Goal: Task Accomplishment & Management: Manage account settings

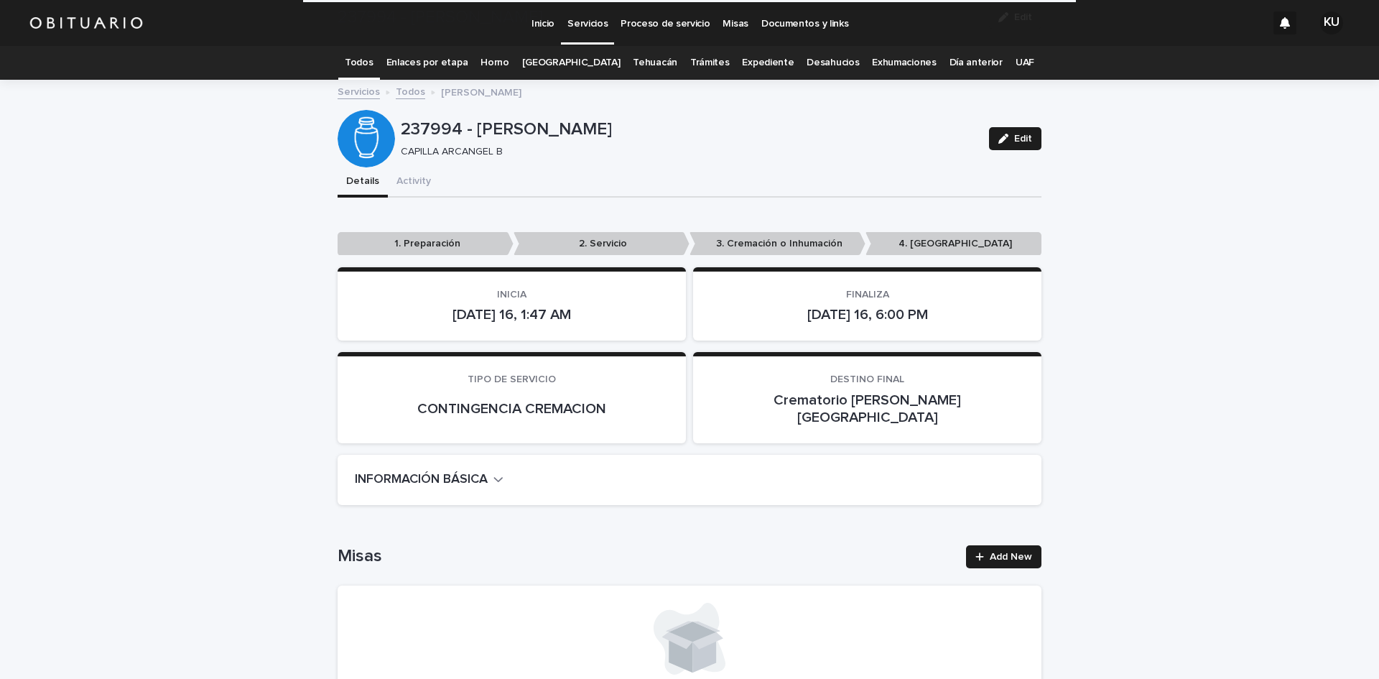
scroll to position [2726, 0]
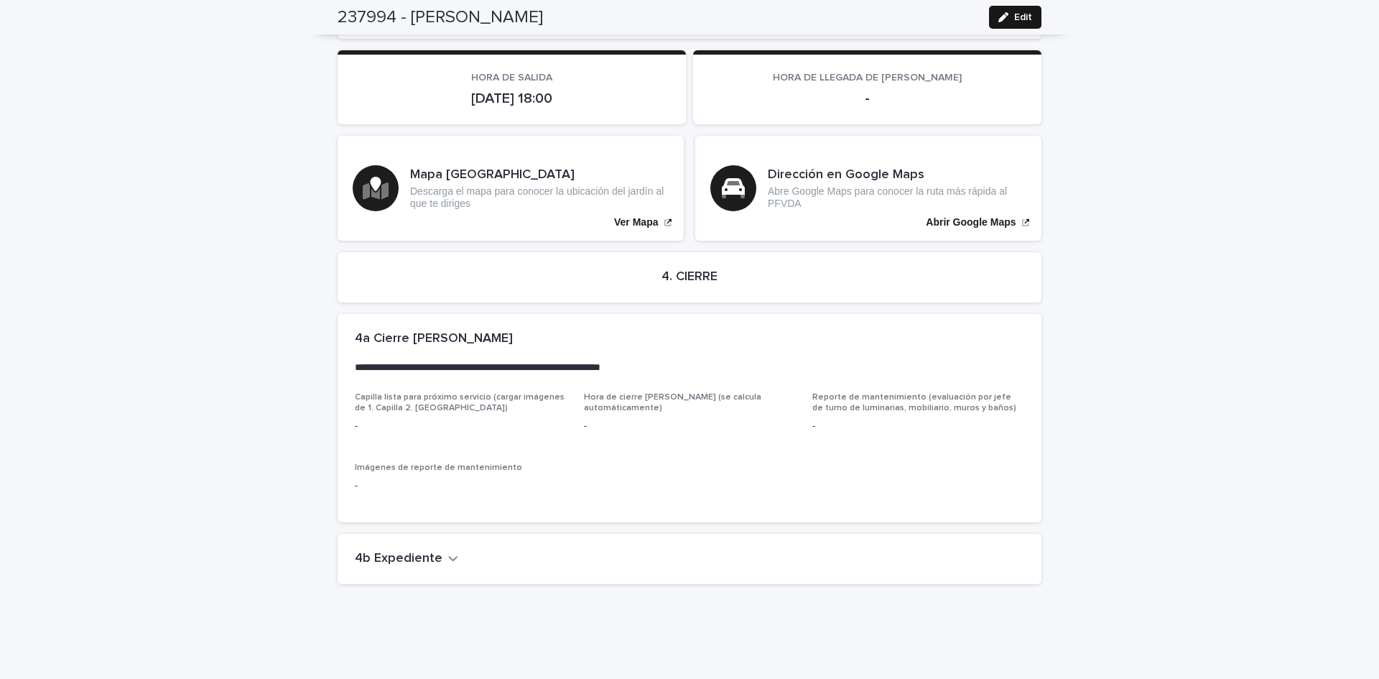
click at [1014, 18] on span "Edit" at bounding box center [1023, 17] width 18 height 10
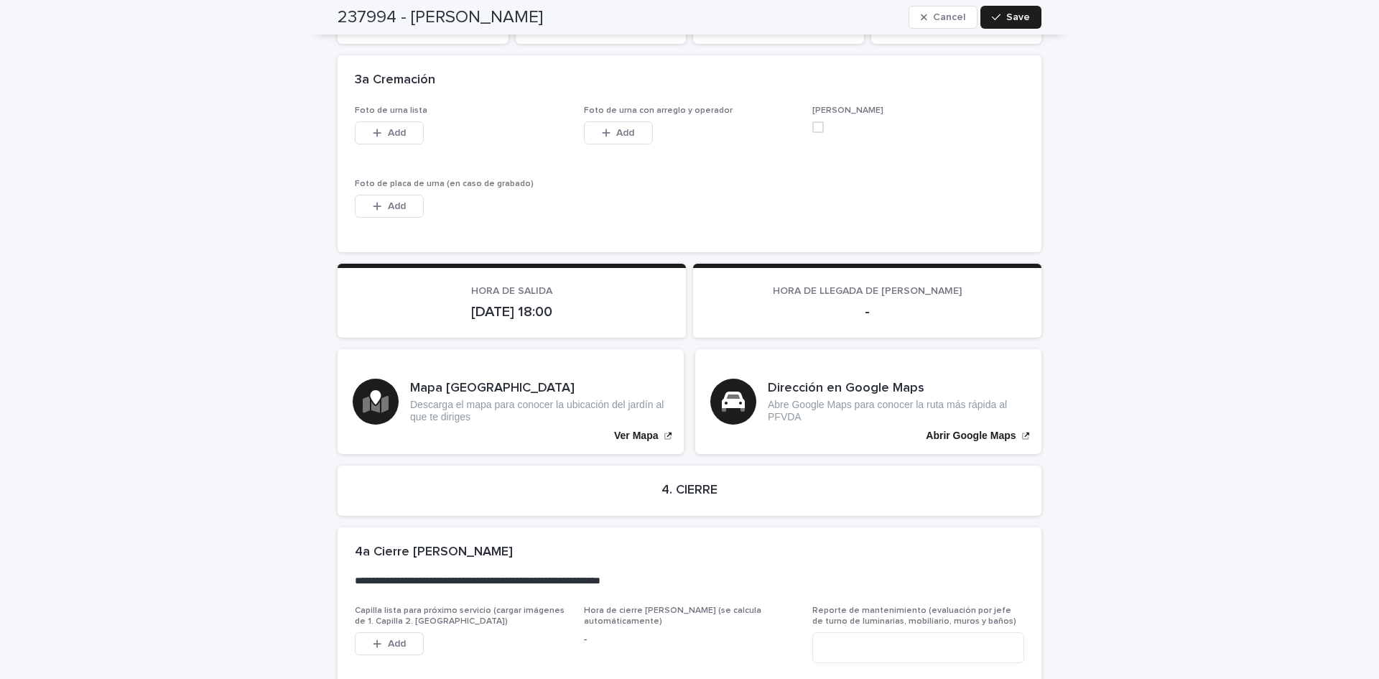
scroll to position [2968, 0]
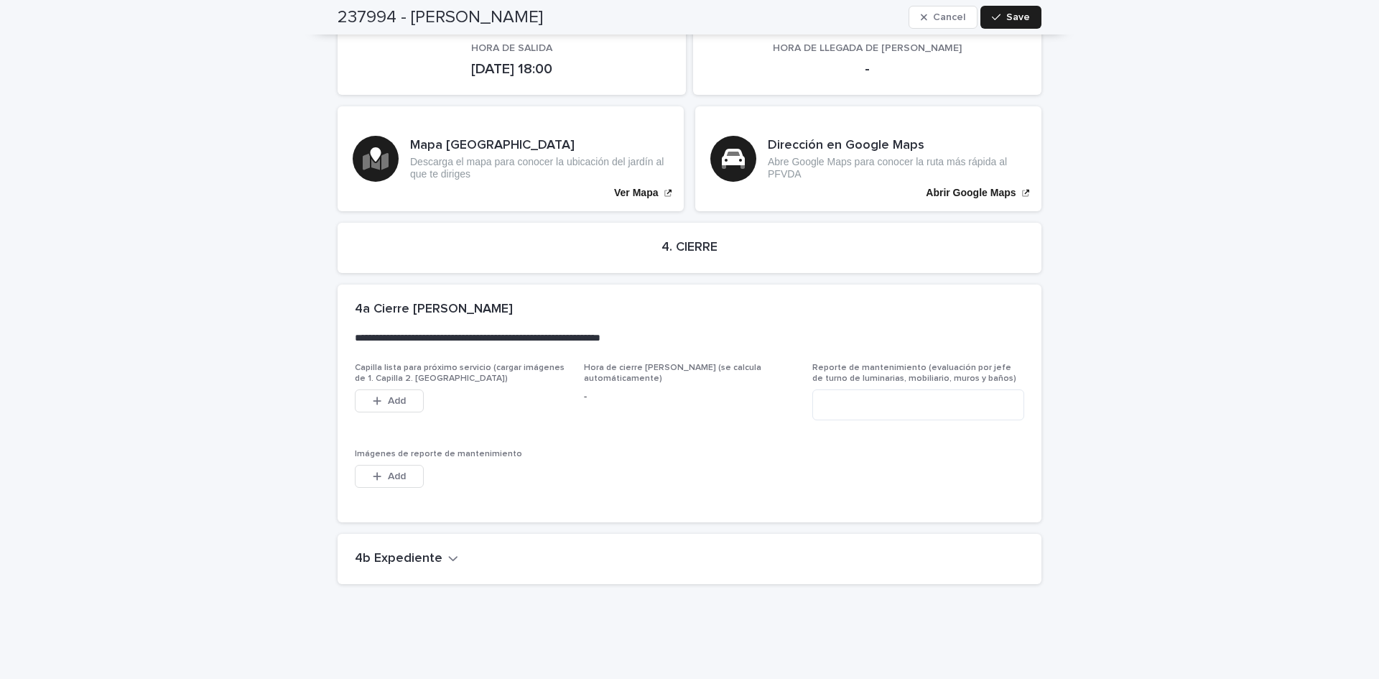
click at [422, 551] on h2 "4b Expediente" at bounding box center [399, 559] width 88 height 16
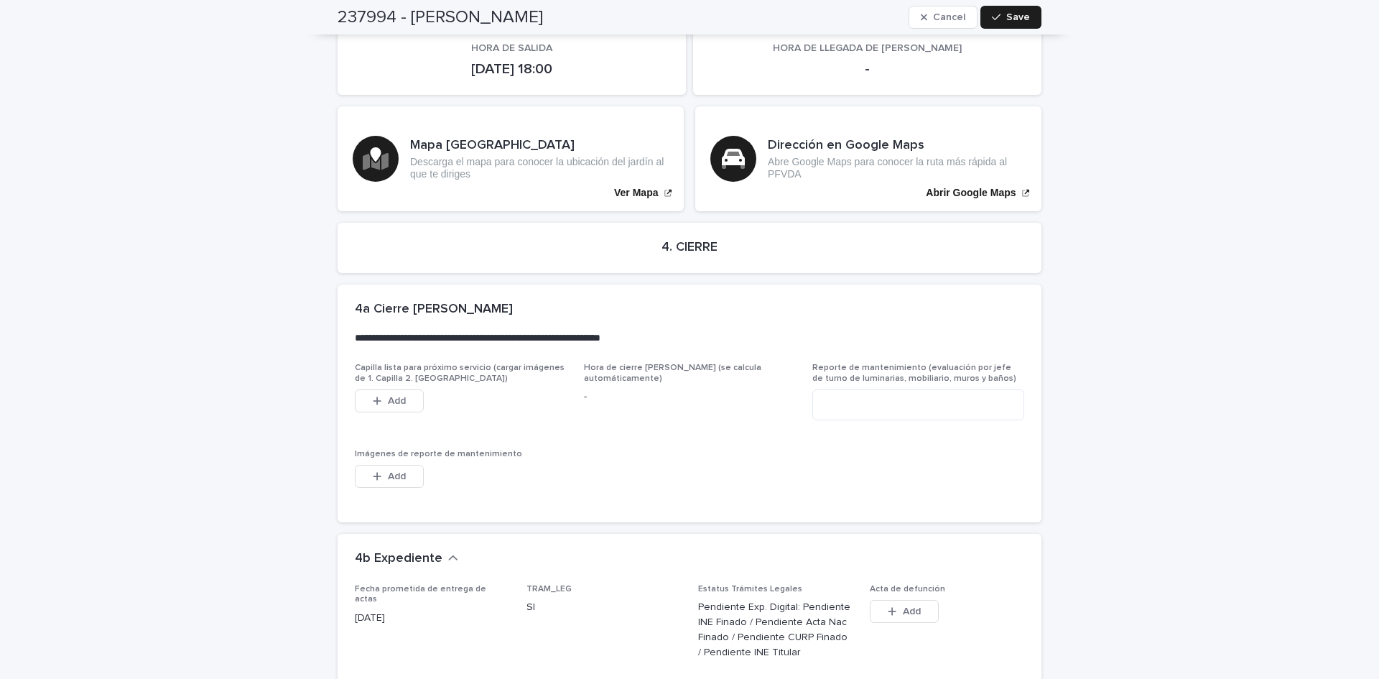
scroll to position [3451, 0]
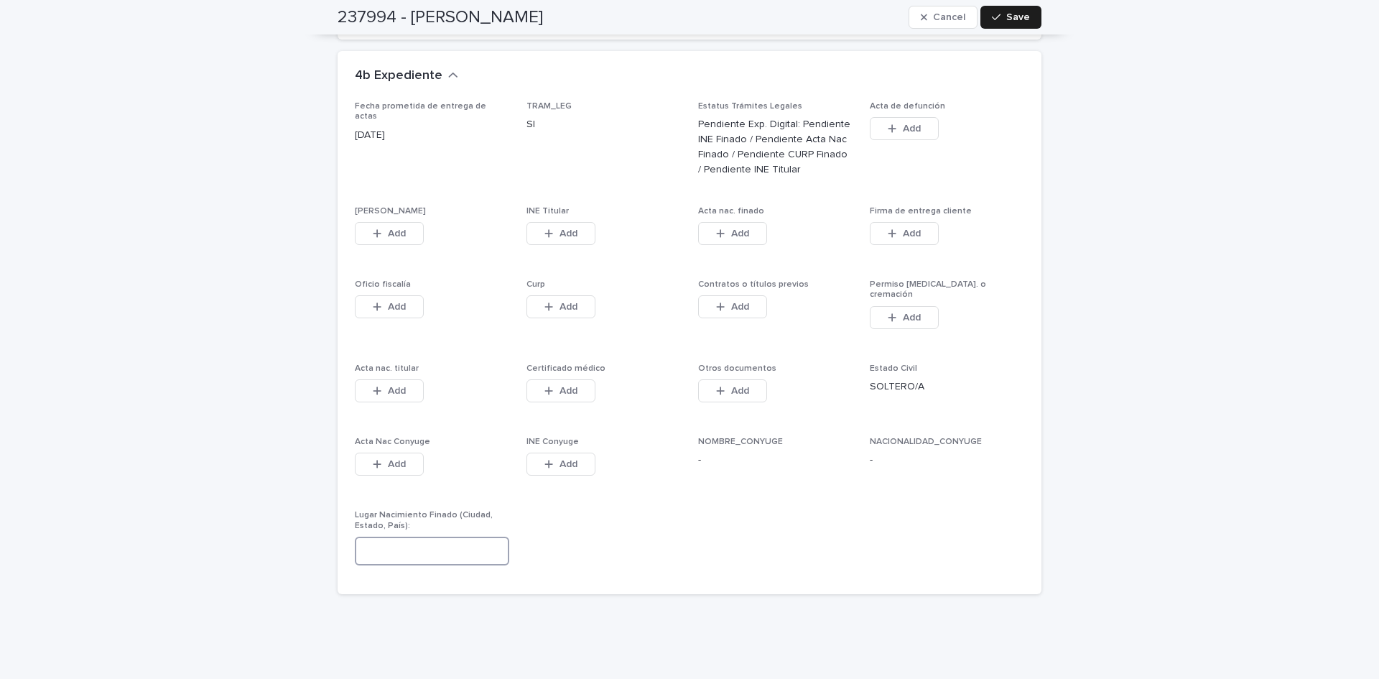
click at [435, 536] on input at bounding box center [432, 550] width 154 height 29
type input "**********"
drag, startPoint x: 1030, startPoint y: 13, endPoint x: 828, endPoint y: 600, distance: 621.3
click at [1029, 13] on button "Save" at bounding box center [1010, 17] width 61 height 23
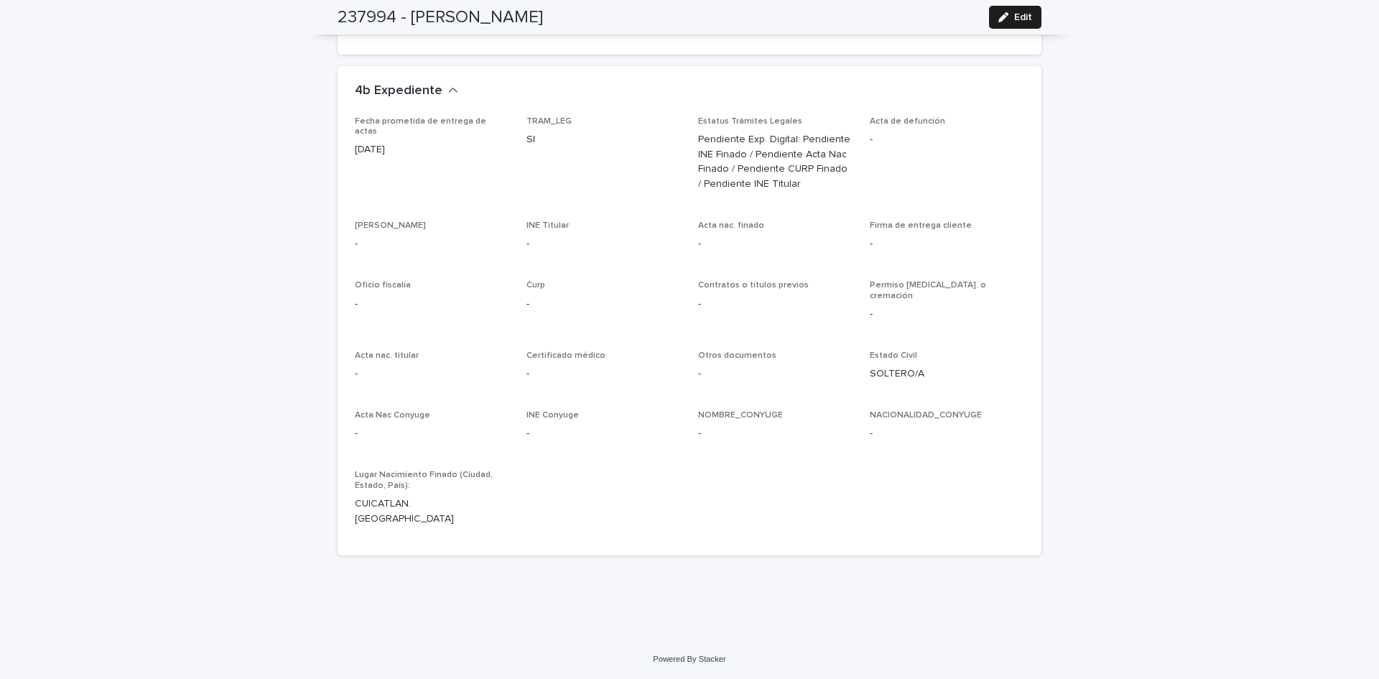
scroll to position [3139, 0]
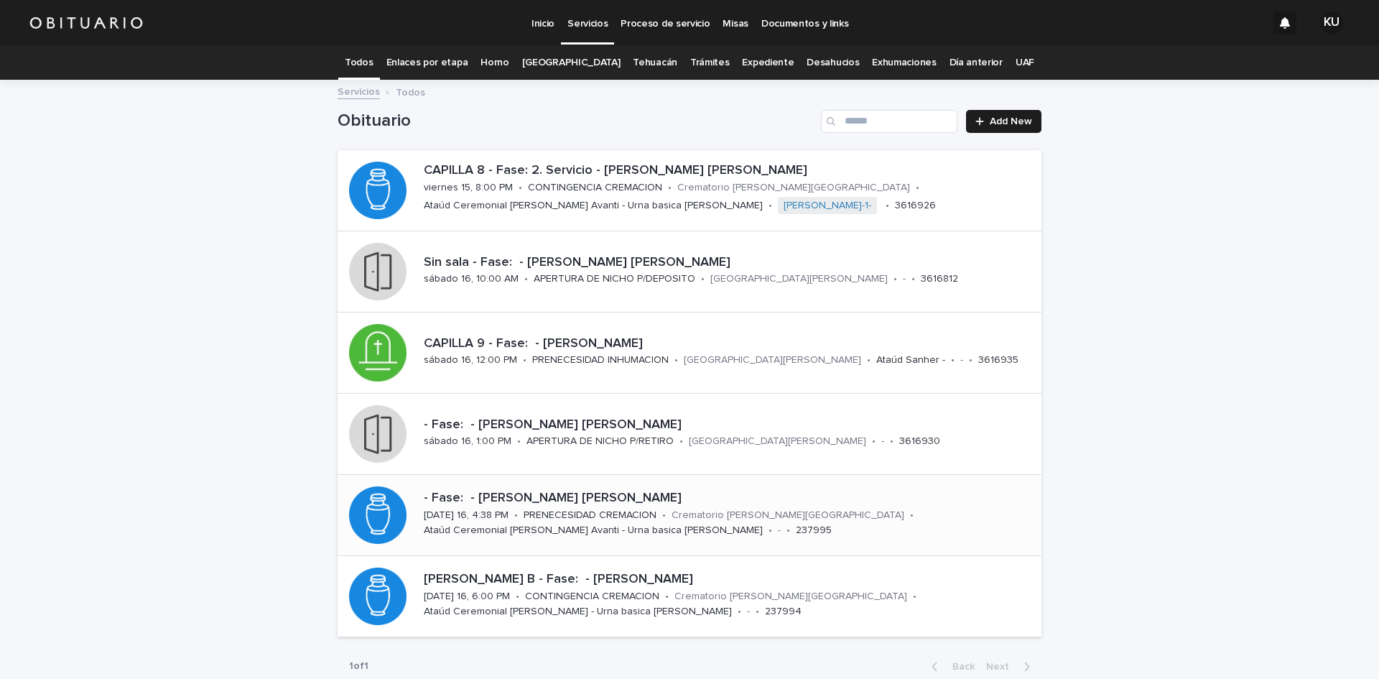
click at [572, 489] on div "- Fase: - [PERSON_NAME] [PERSON_NAME]" at bounding box center [730, 497] width 612 height 19
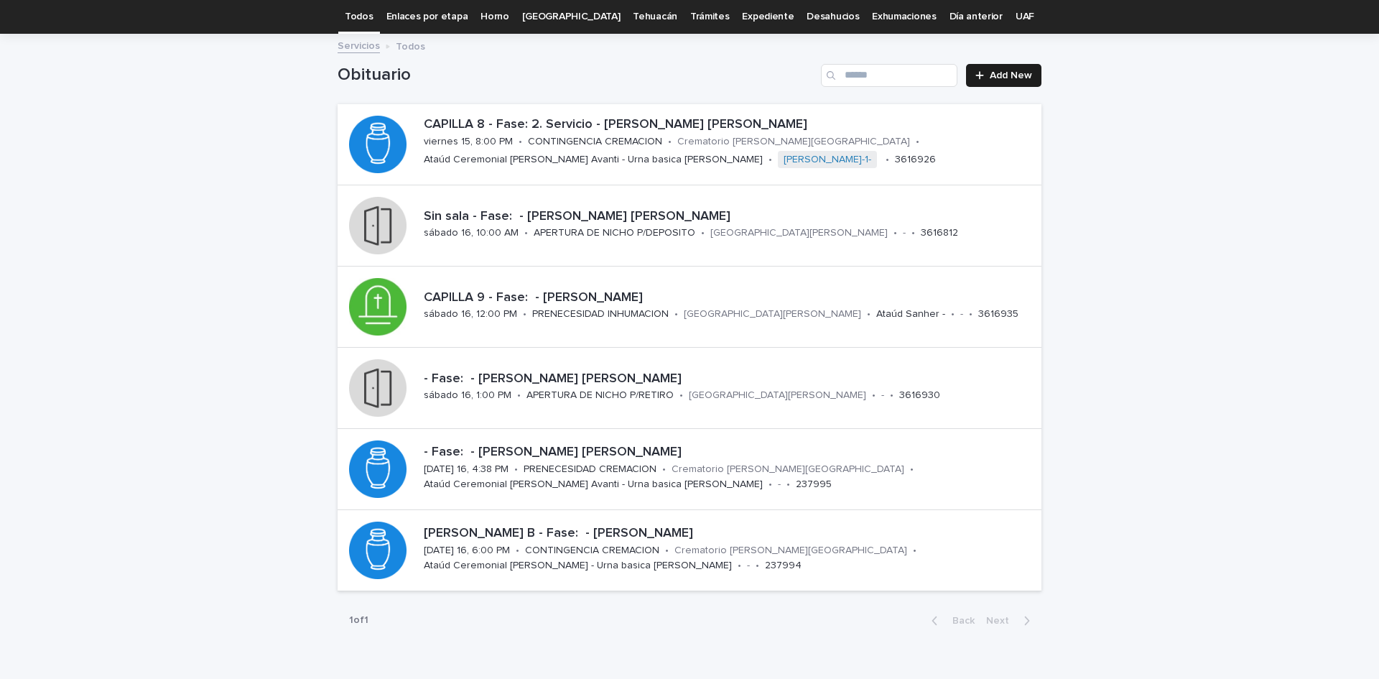
click at [598, 451] on p "- Fase: - [PERSON_NAME] [PERSON_NAME]" at bounding box center [730, 452] width 612 height 16
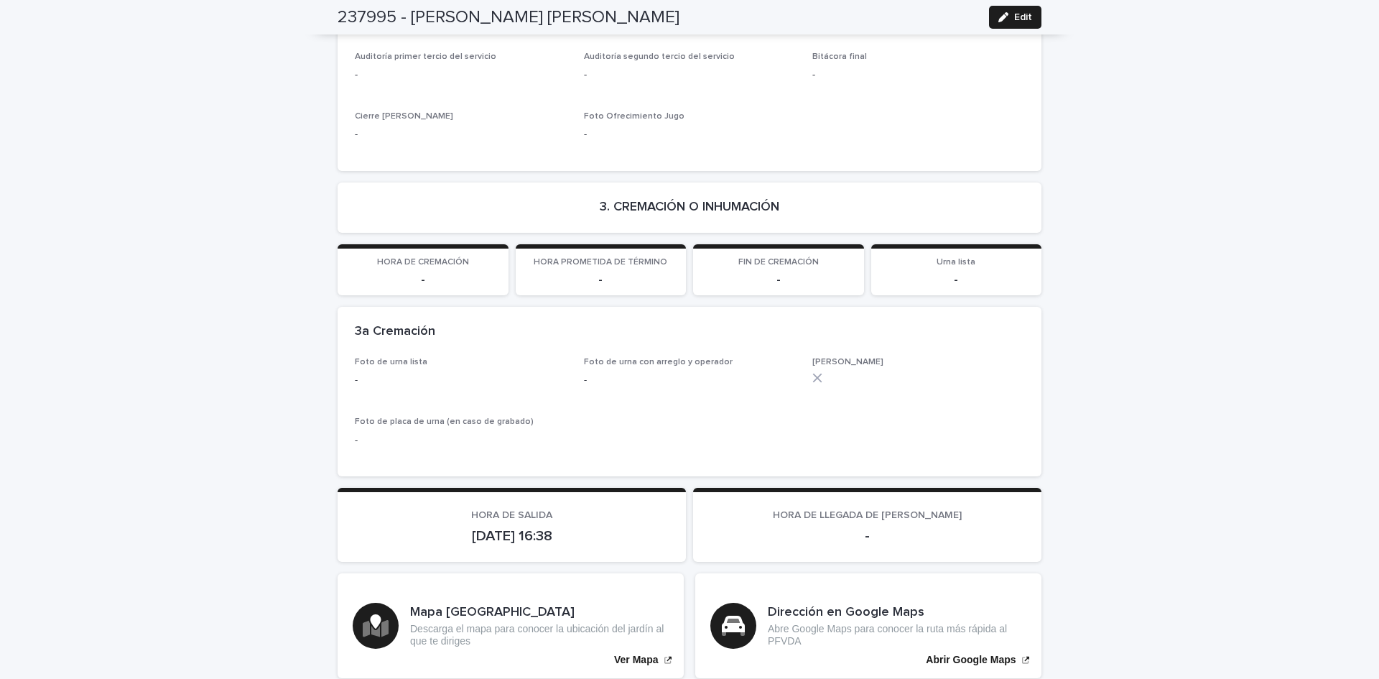
scroll to position [2726, 0]
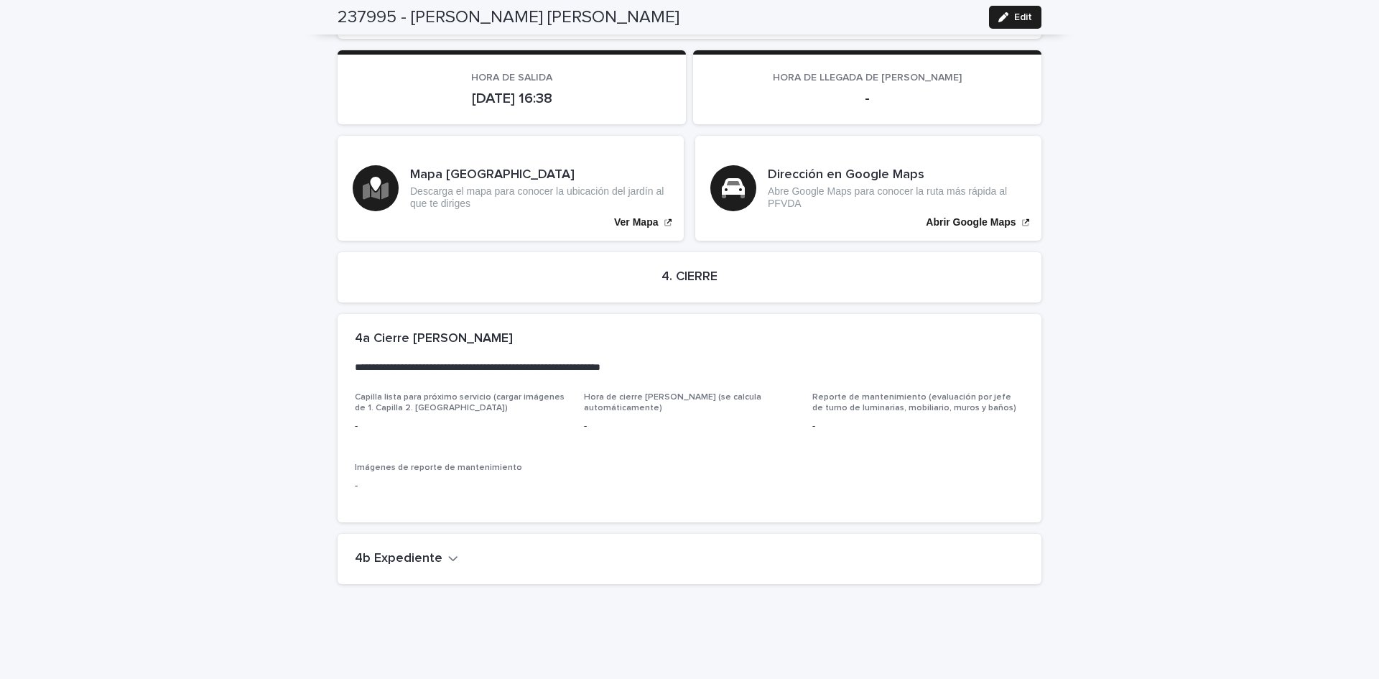
click at [398, 551] on h2 "4b Expediente" at bounding box center [399, 559] width 88 height 16
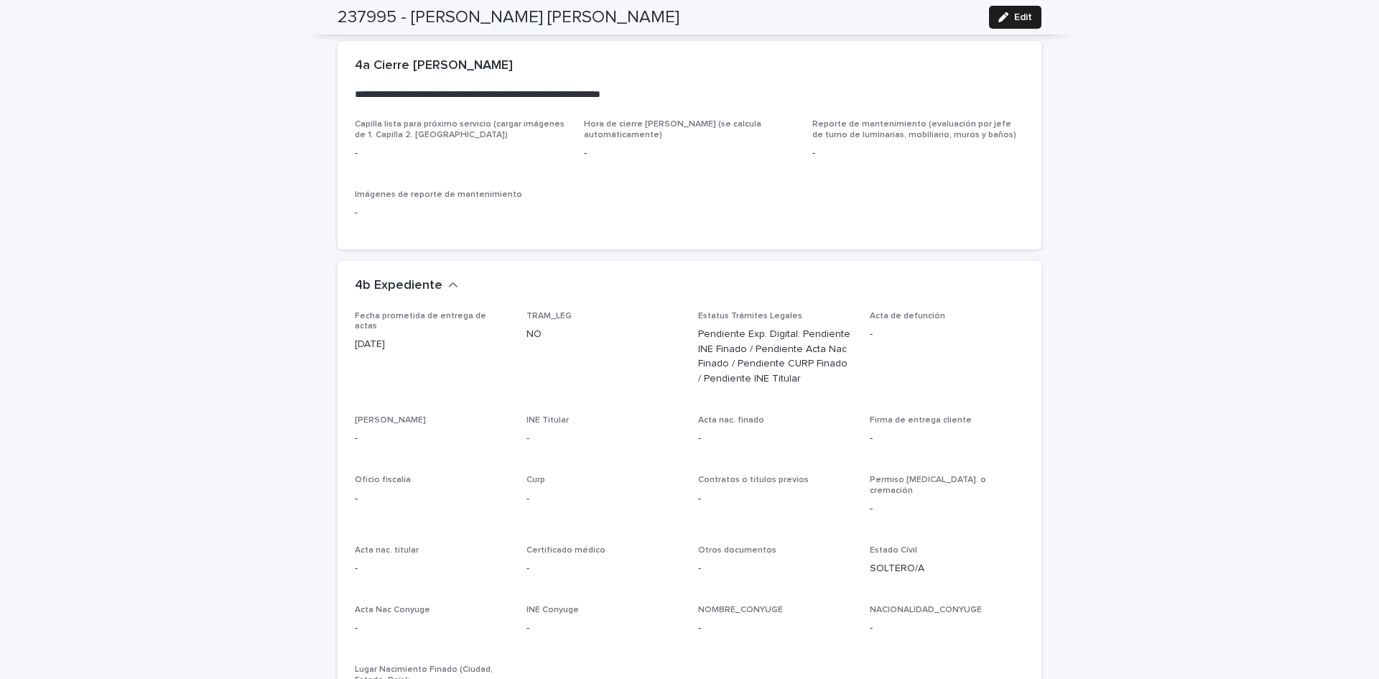
scroll to position [3139, 0]
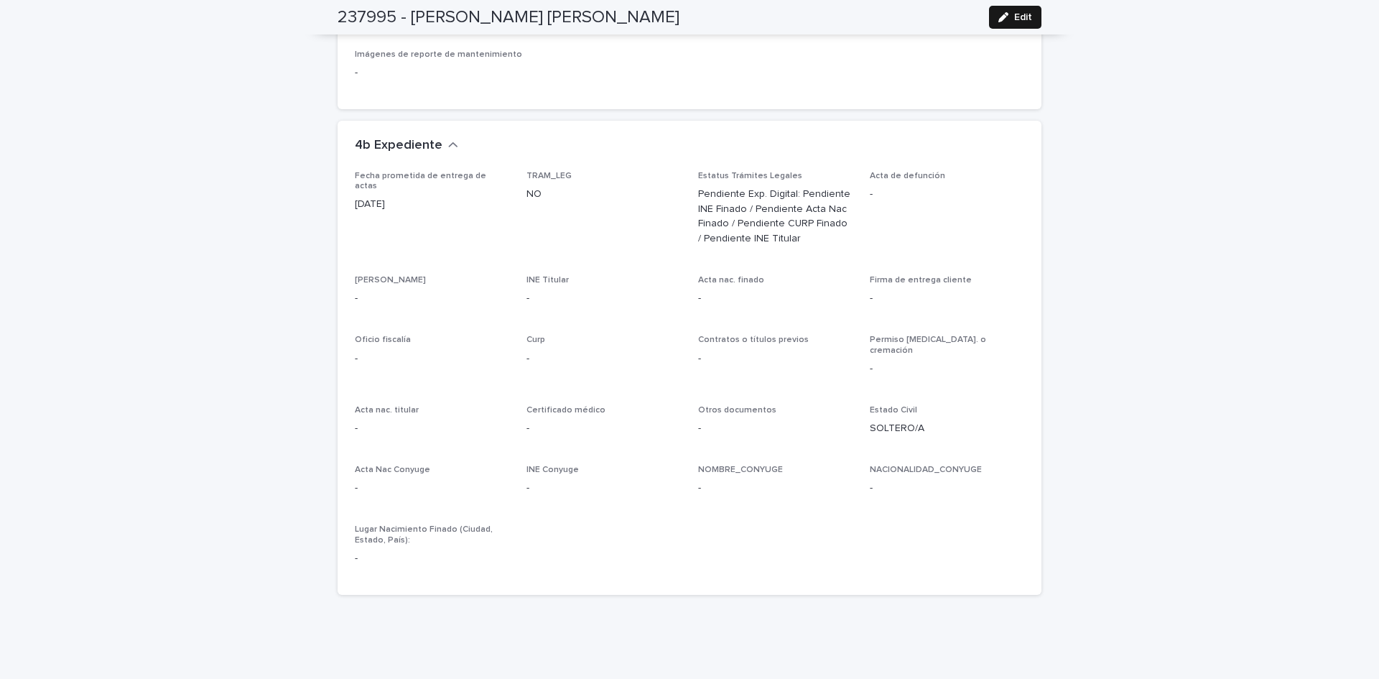
click at [1024, 17] on span "Edit" at bounding box center [1023, 17] width 18 height 10
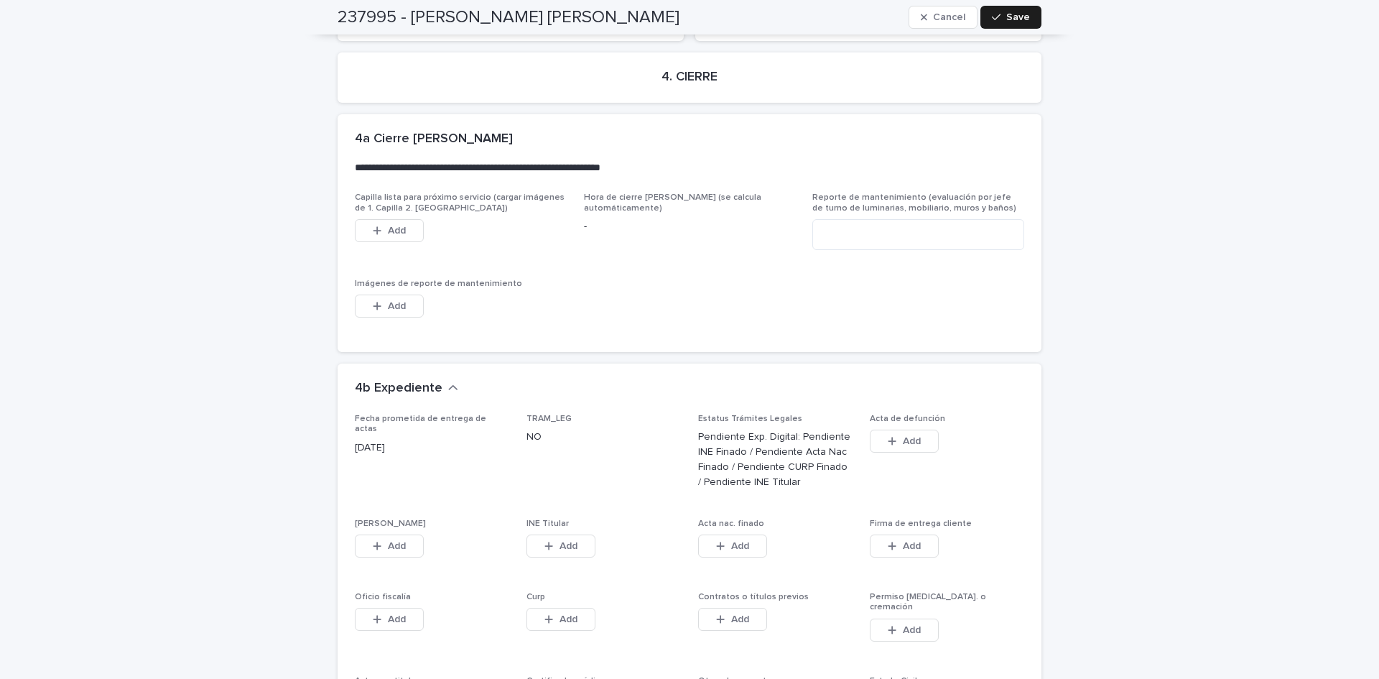
scroll to position [3451, 0]
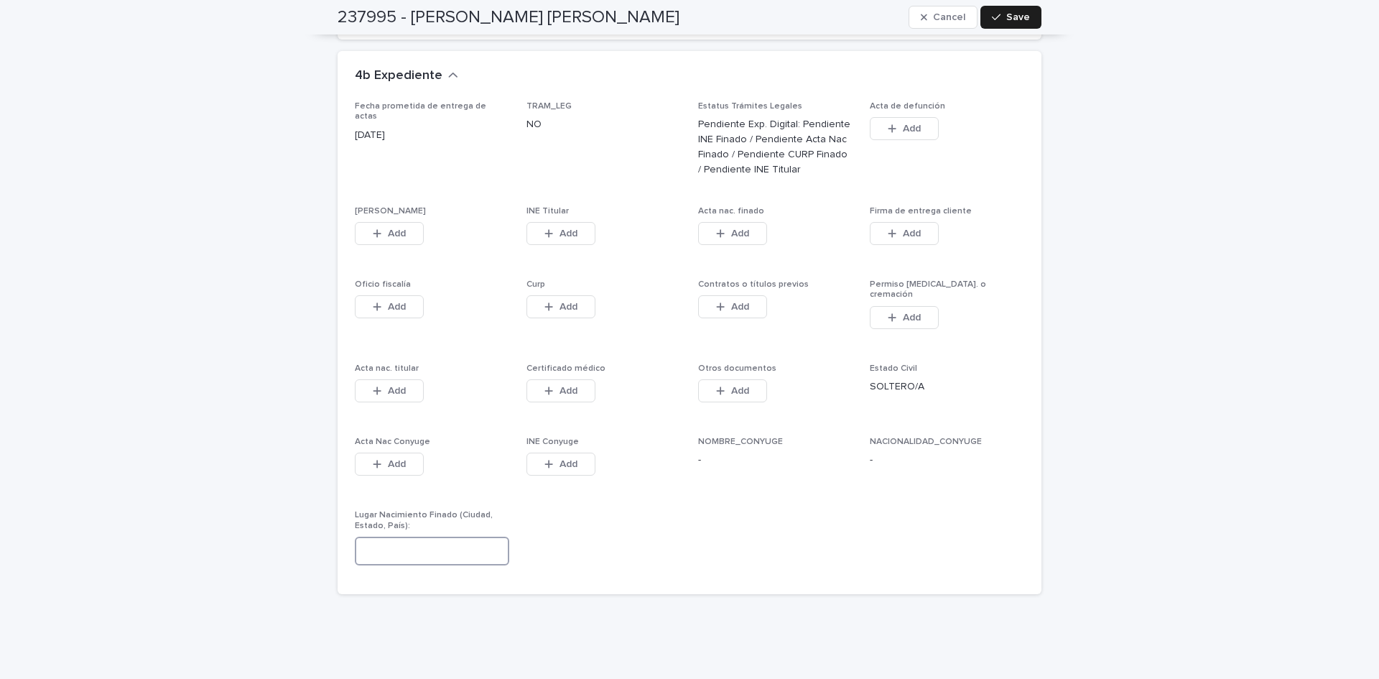
click at [398, 536] on input at bounding box center [432, 550] width 154 height 29
type input "**********"
click at [1006, 23] on button "Save" at bounding box center [1010, 17] width 61 height 23
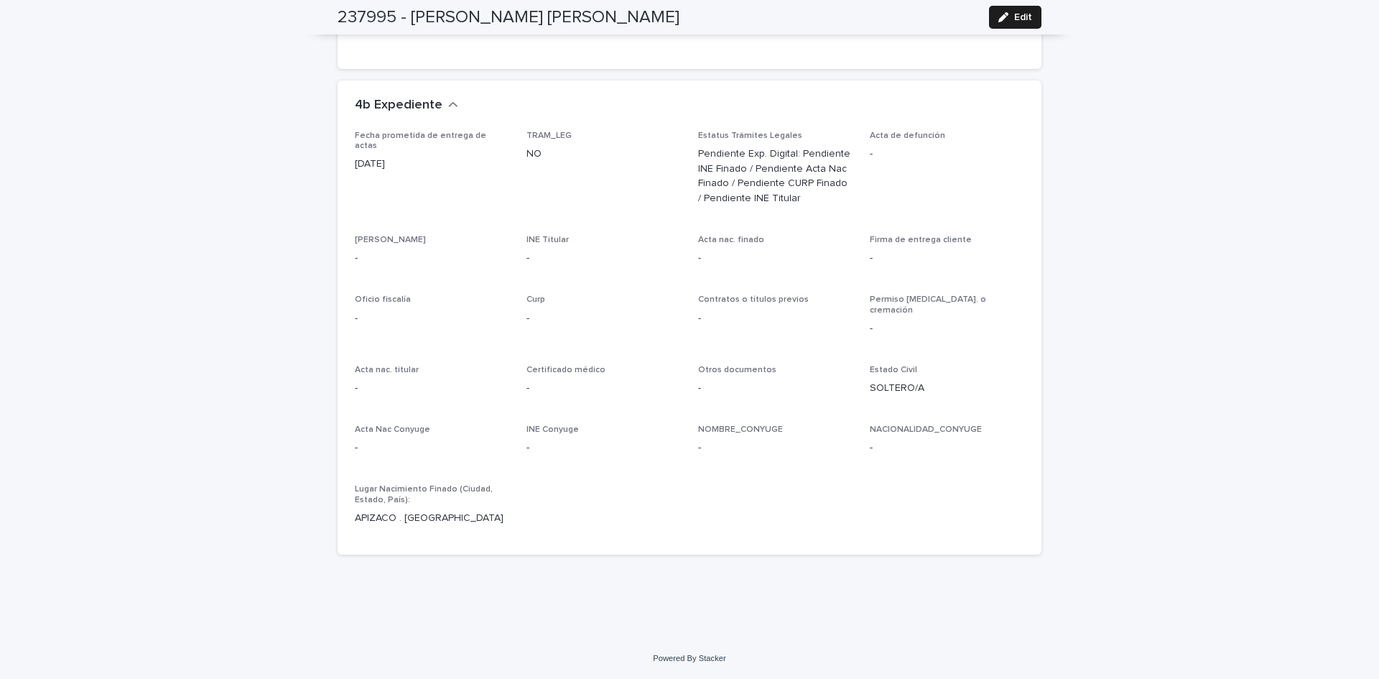
scroll to position [3139, 0]
